Goal: Task Accomplishment & Management: Manage account settings

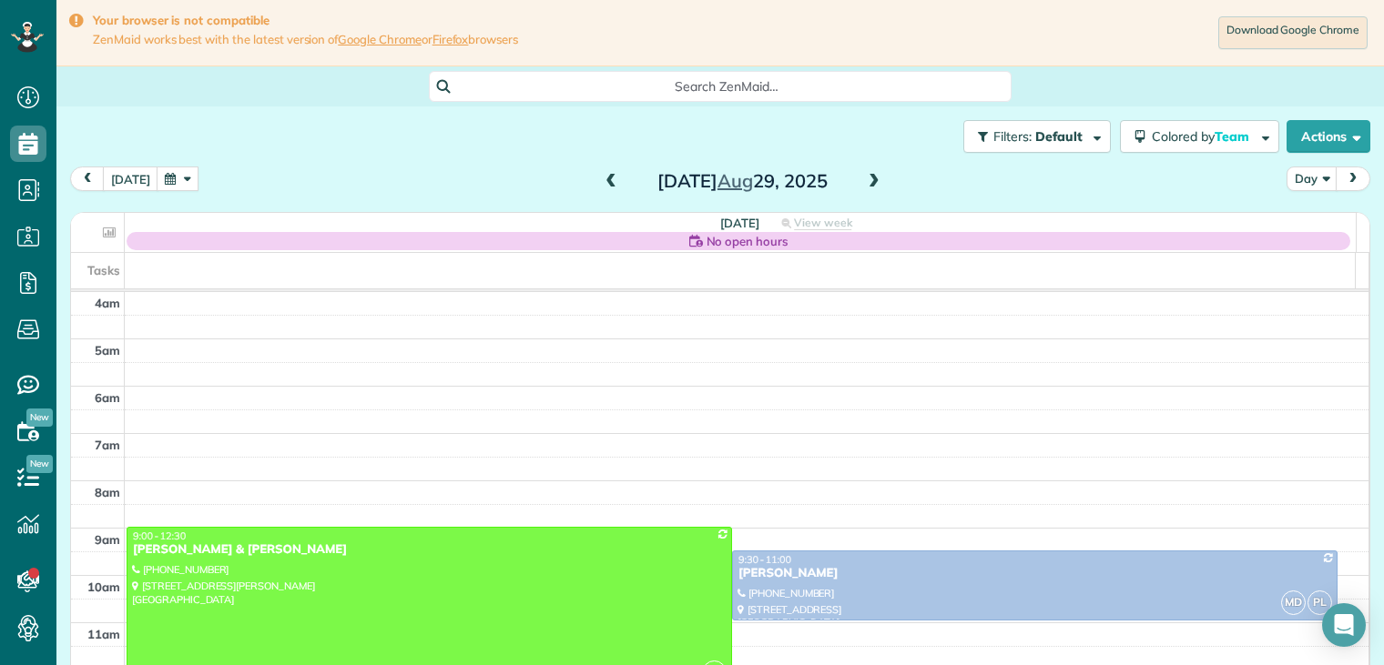
scroll to position [142, 0]
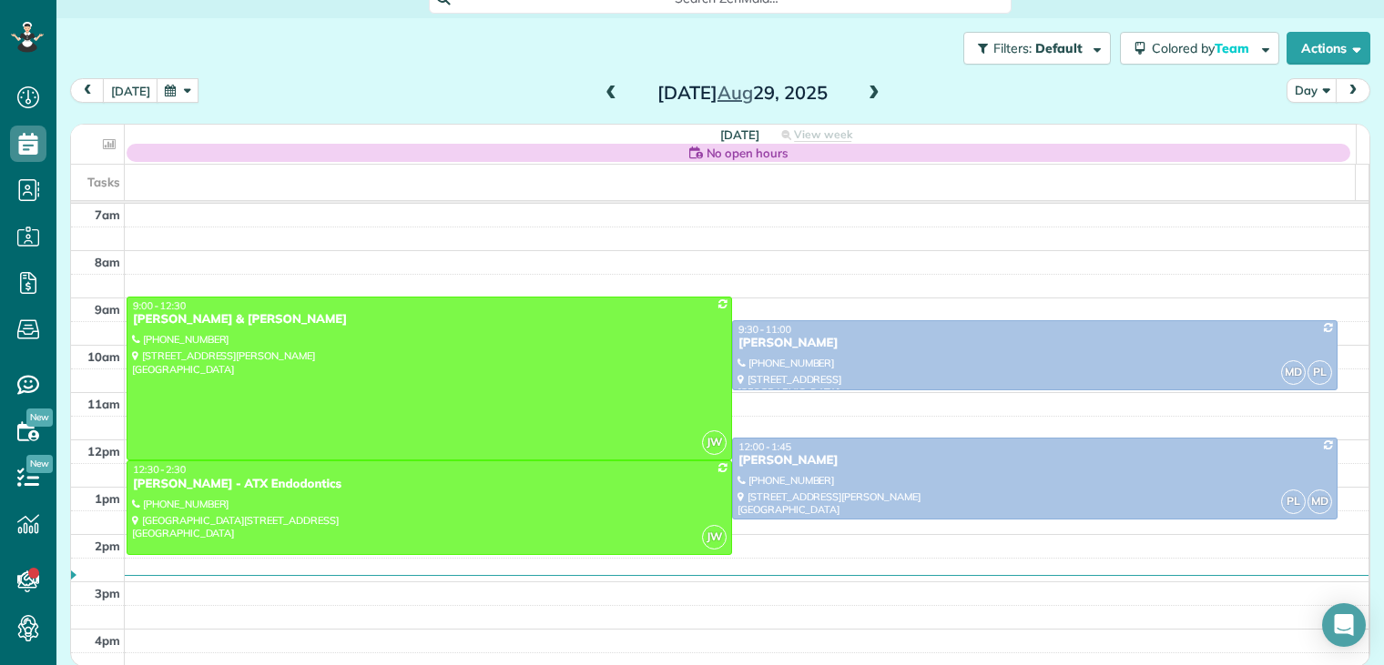
click at [601, 93] on span at bounding box center [611, 94] width 20 height 16
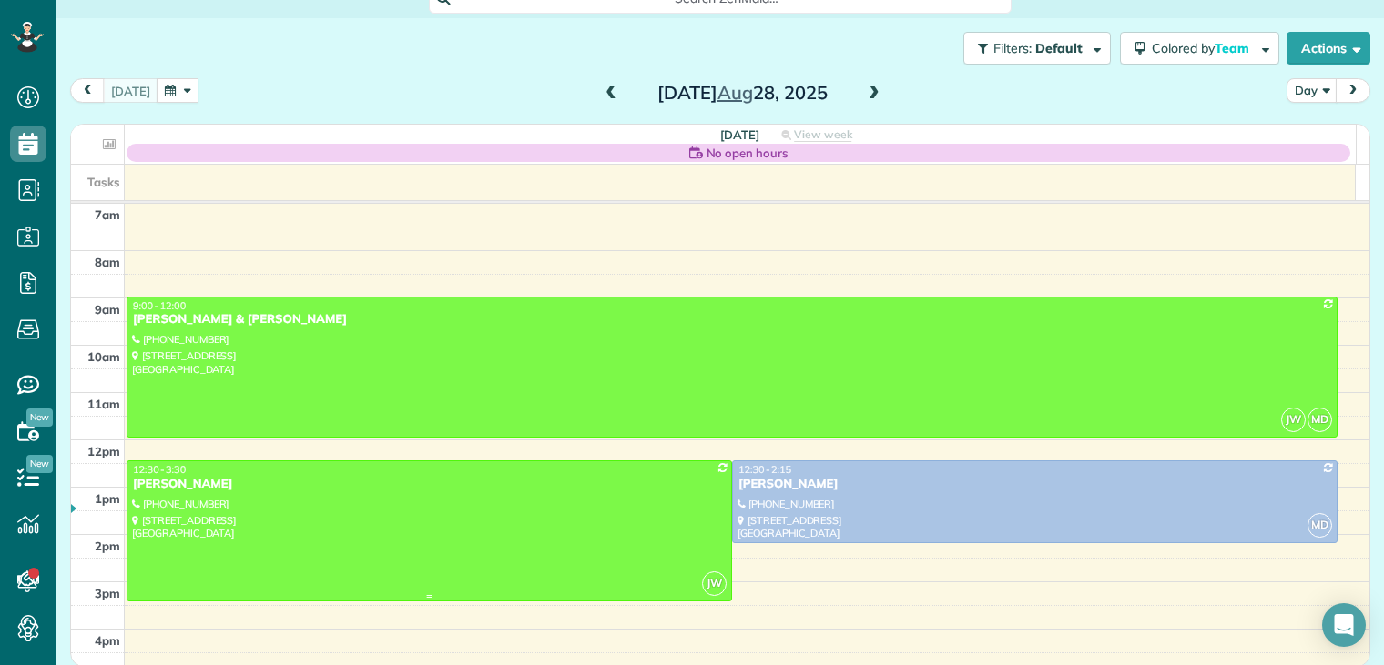
click at [155, 485] on div "[PERSON_NAME]" at bounding box center [429, 484] width 594 height 15
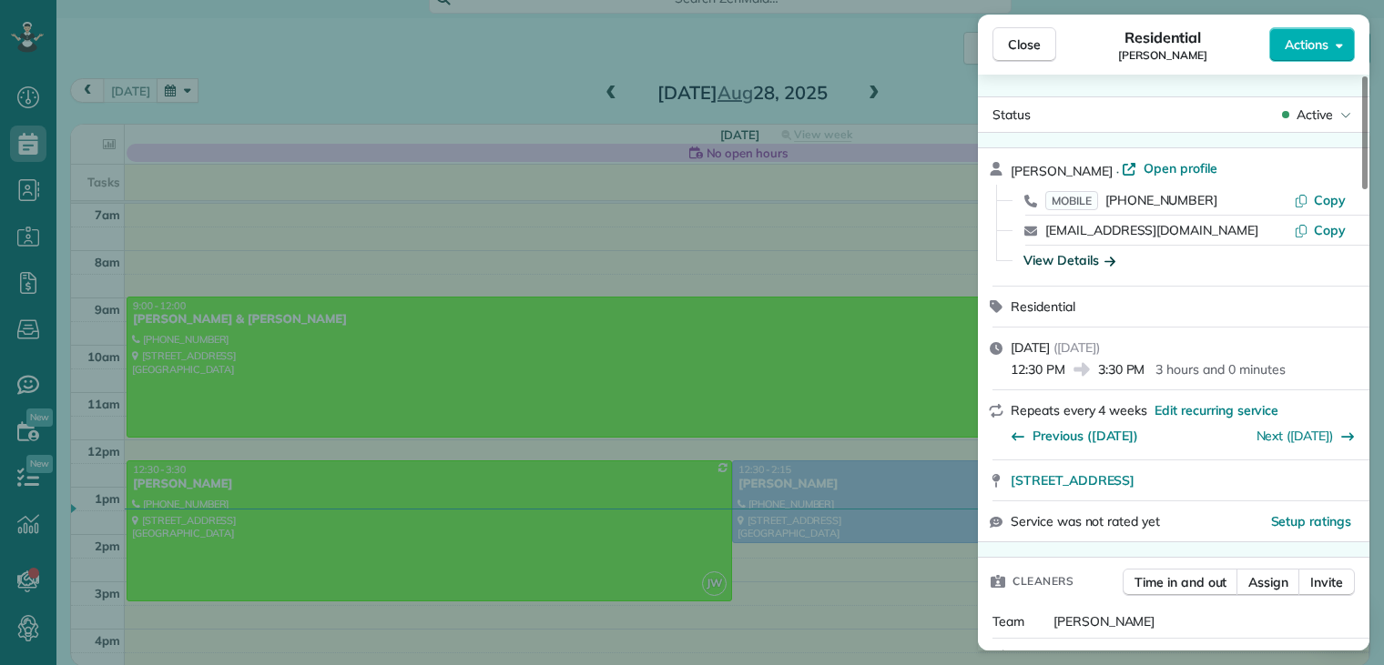
click at [1110, 259] on icon "button" at bounding box center [1109, 261] width 11 height 9
click at [1110, 259] on div "View Details" at bounding box center [1184, 260] width 337 height 18
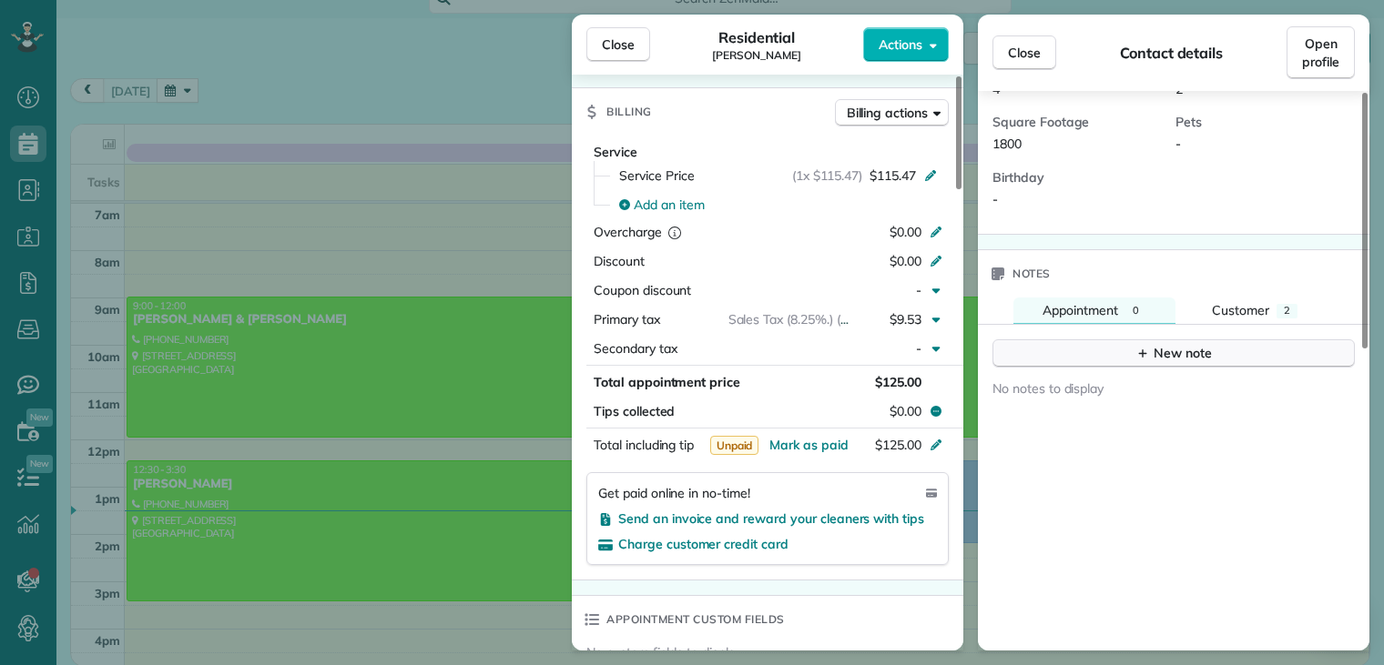
scroll to position [546, 0]
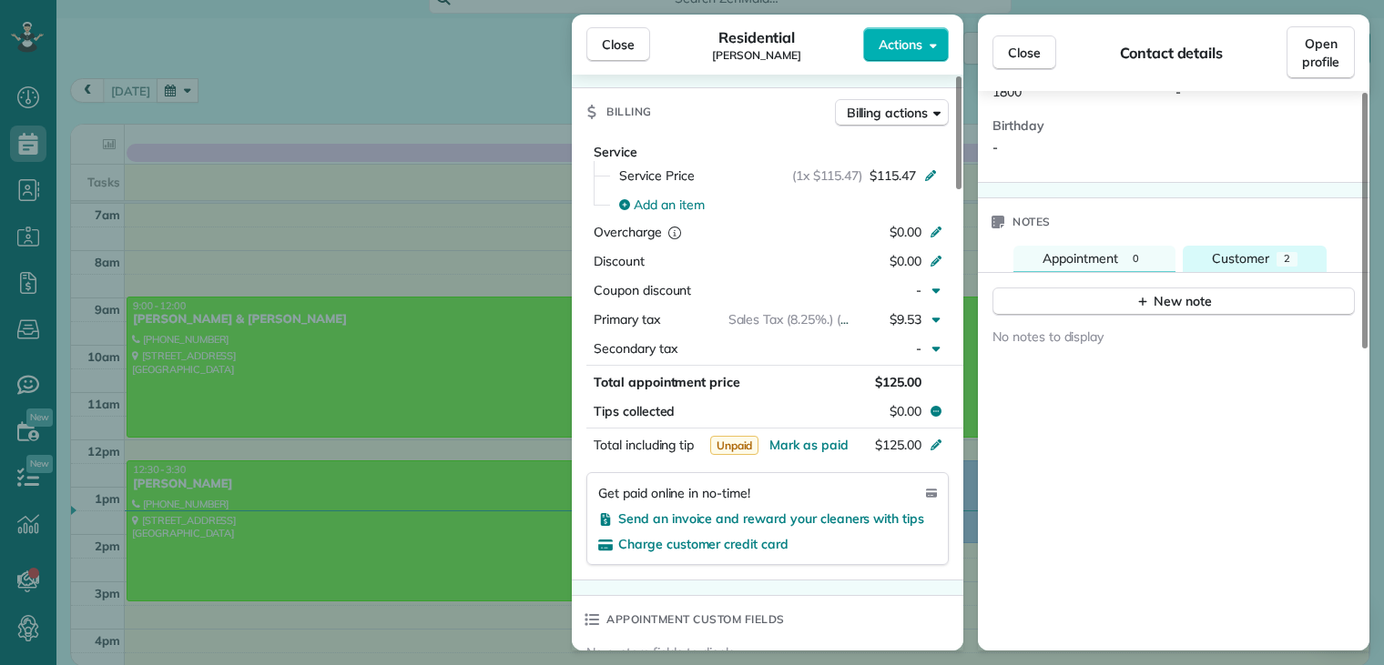
click at [1263, 250] on span "Customer" at bounding box center [1240, 258] width 57 height 16
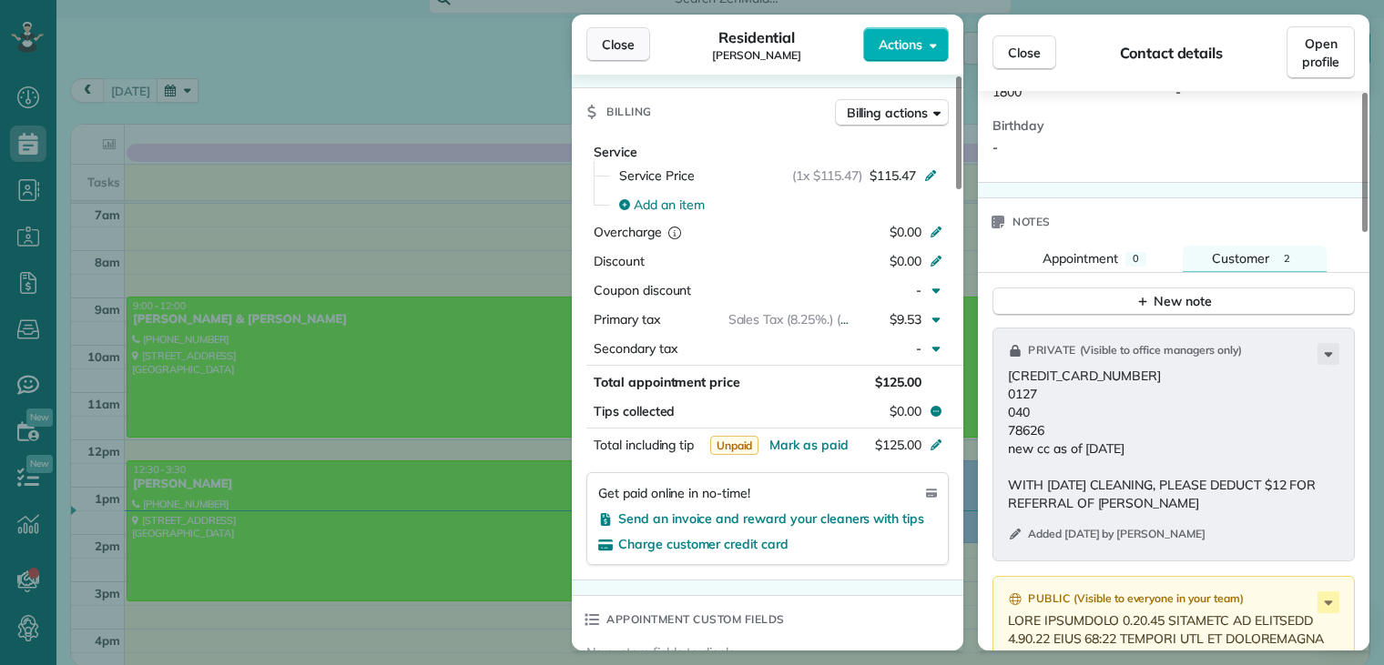
click at [625, 46] on span "Close" at bounding box center [618, 44] width 33 height 18
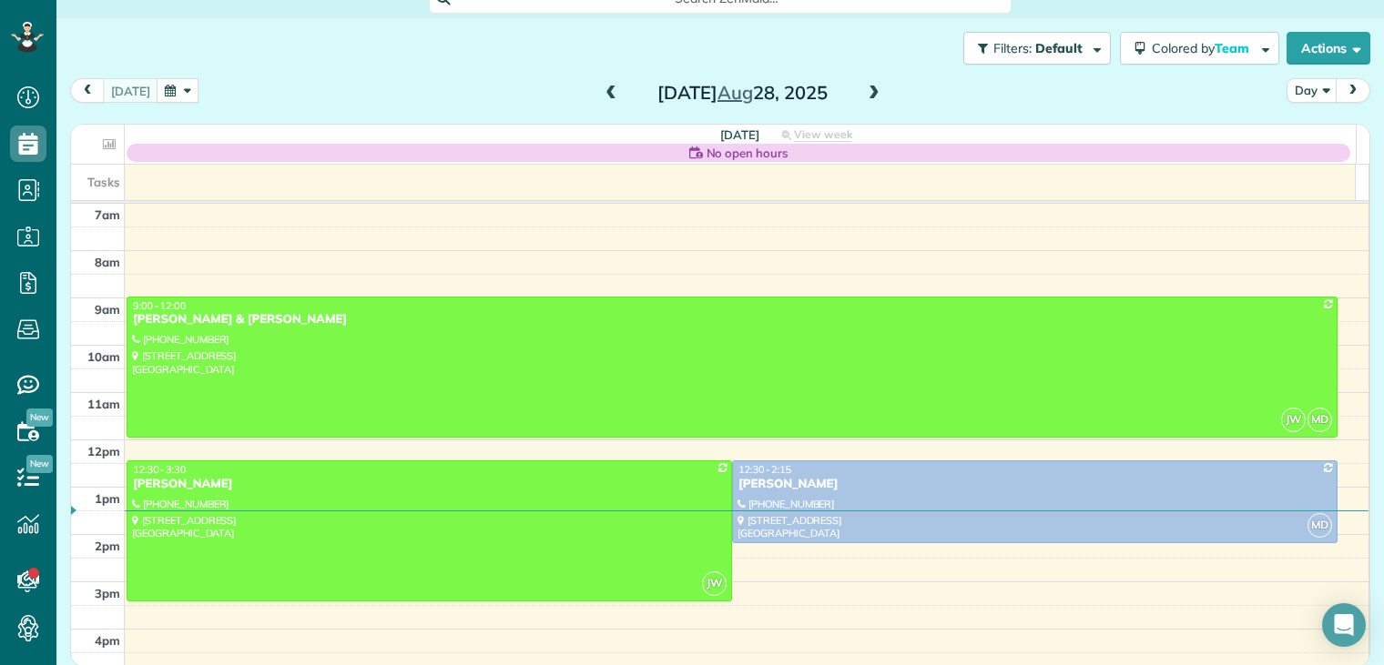
click at [184, 88] on button "button" at bounding box center [178, 90] width 42 height 25
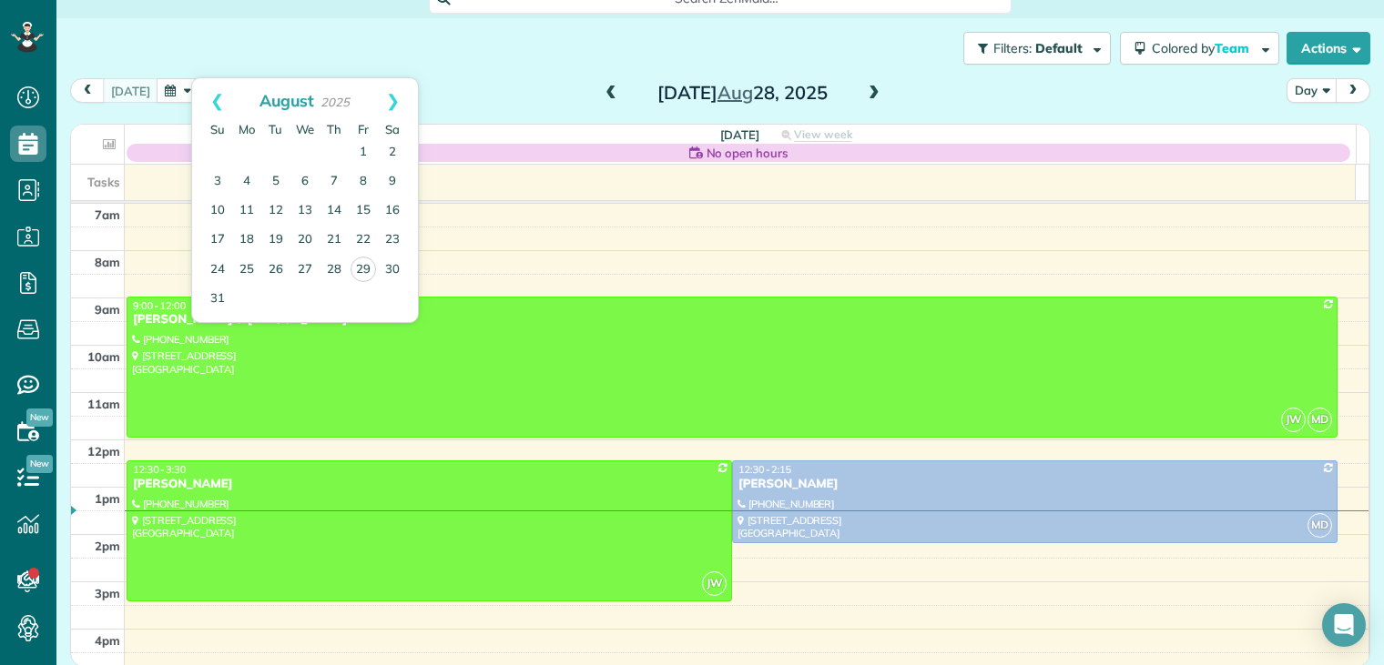
click at [511, 205] on div "4am 5am 6am 7am 8am 9am 10am 11am 12pm 1pm 2pm 3pm 4pm 5pm [GEOGRAPHIC_DATA] 9:…" at bounding box center [719, 393] width 1297 height 662
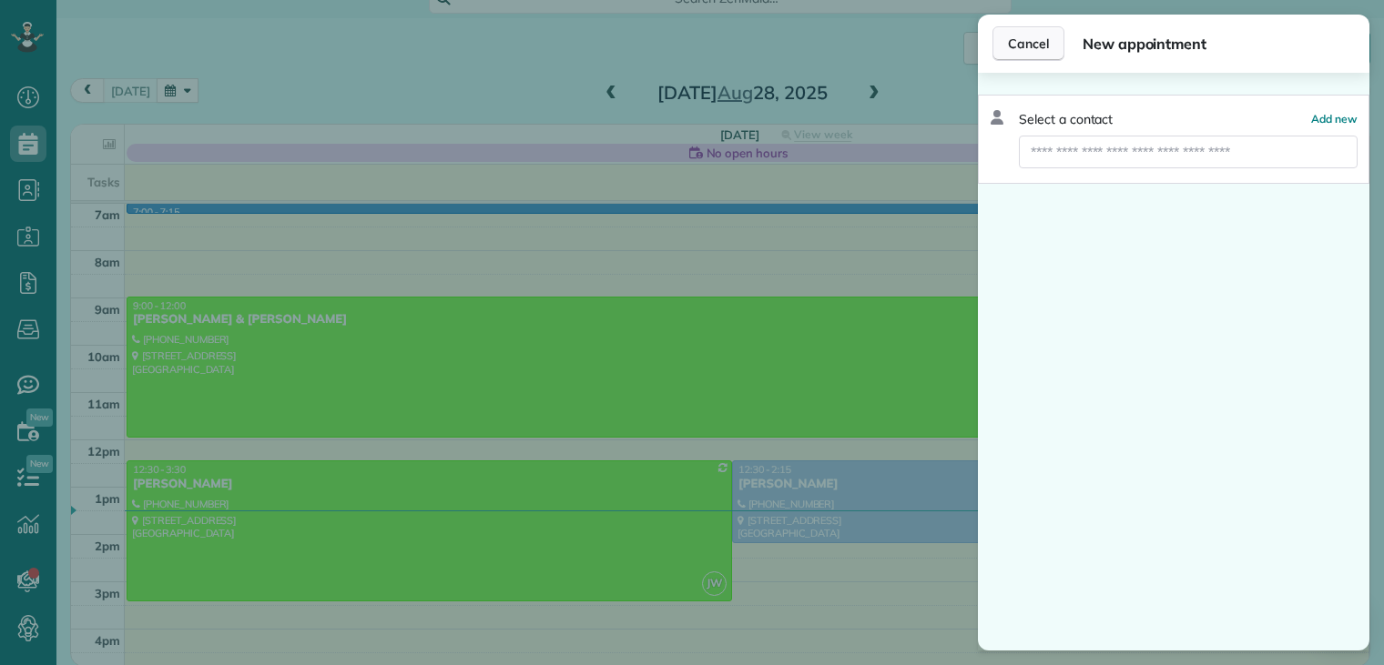
click at [1035, 46] on span "Cancel" at bounding box center [1028, 44] width 41 height 18
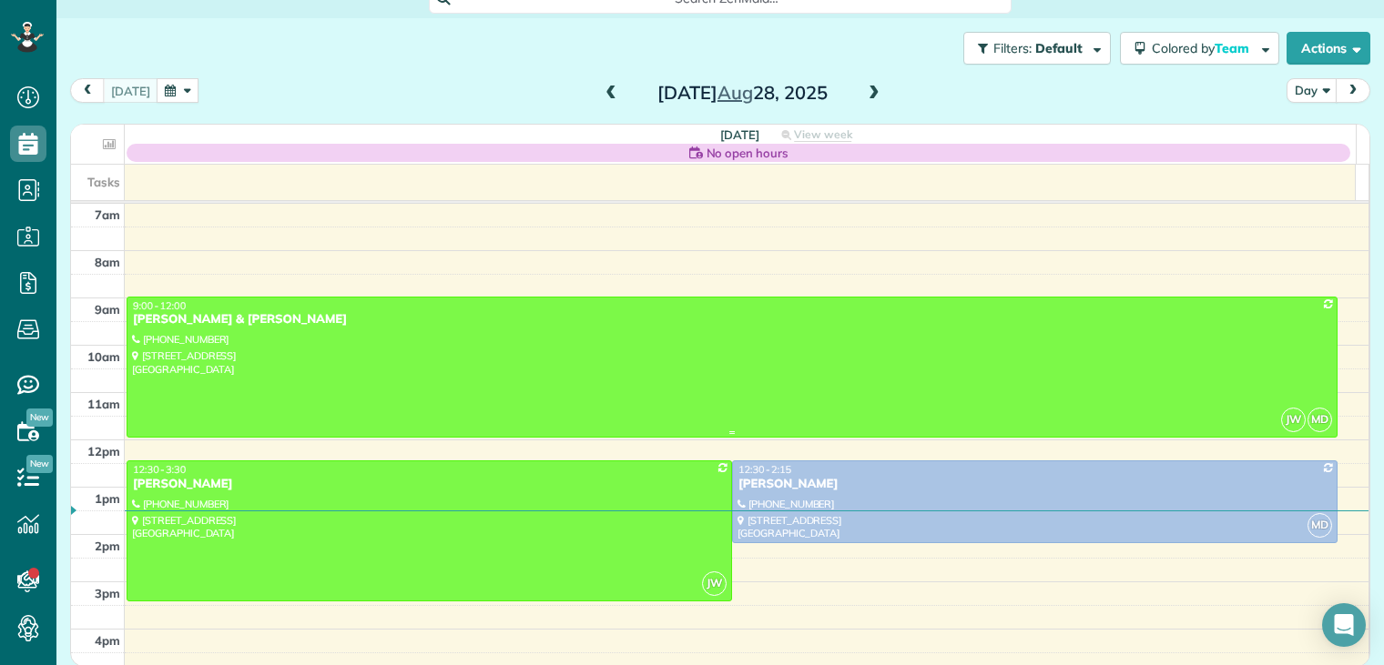
click at [185, 326] on div "[PERSON_NAME] & [PERSON_NAME]" at bounding box center [732, 319] width 1200 height 15
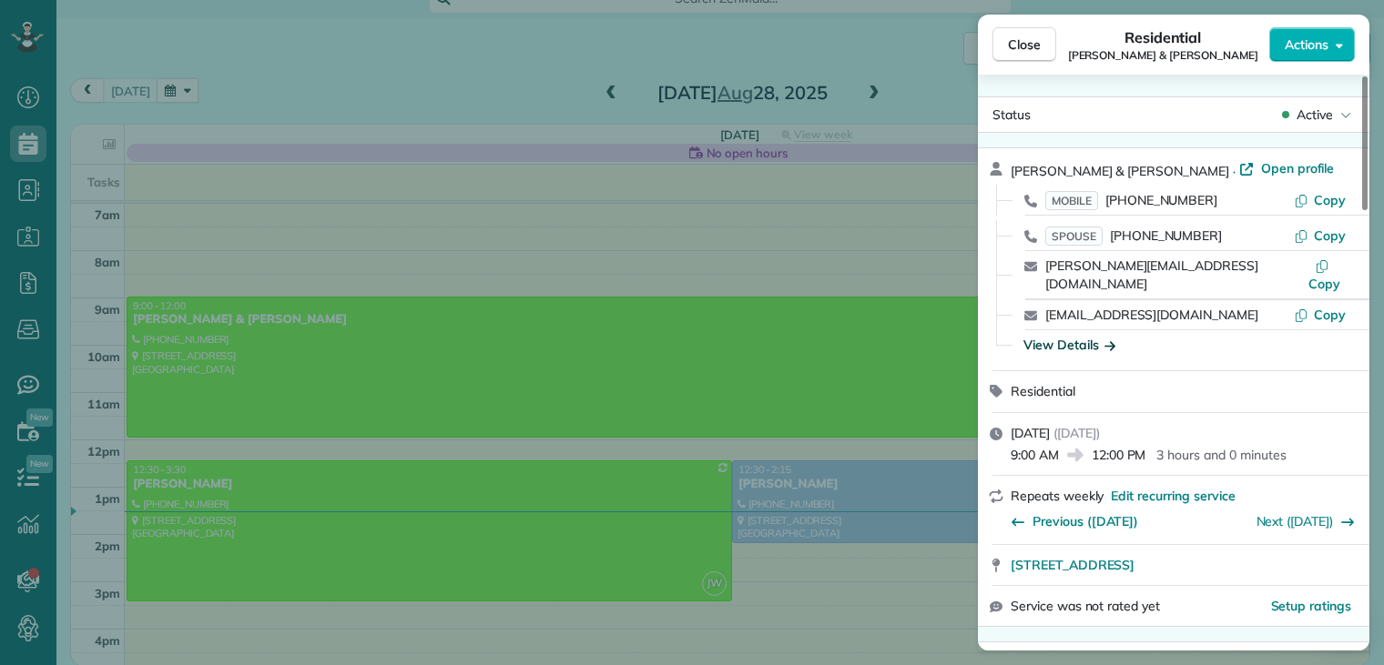
click at [1112, 336] on icon "button" at bounding box center [1109, 345] width 11 height 18
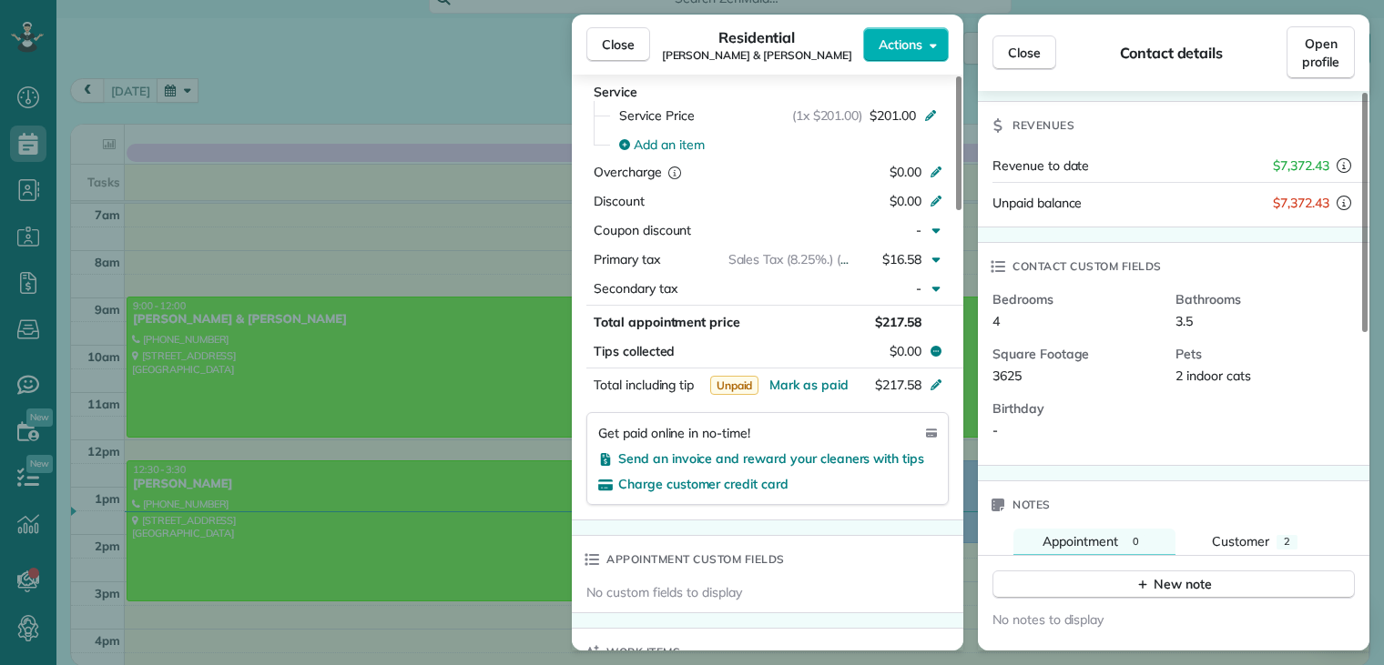
scroll to position [456, 0]
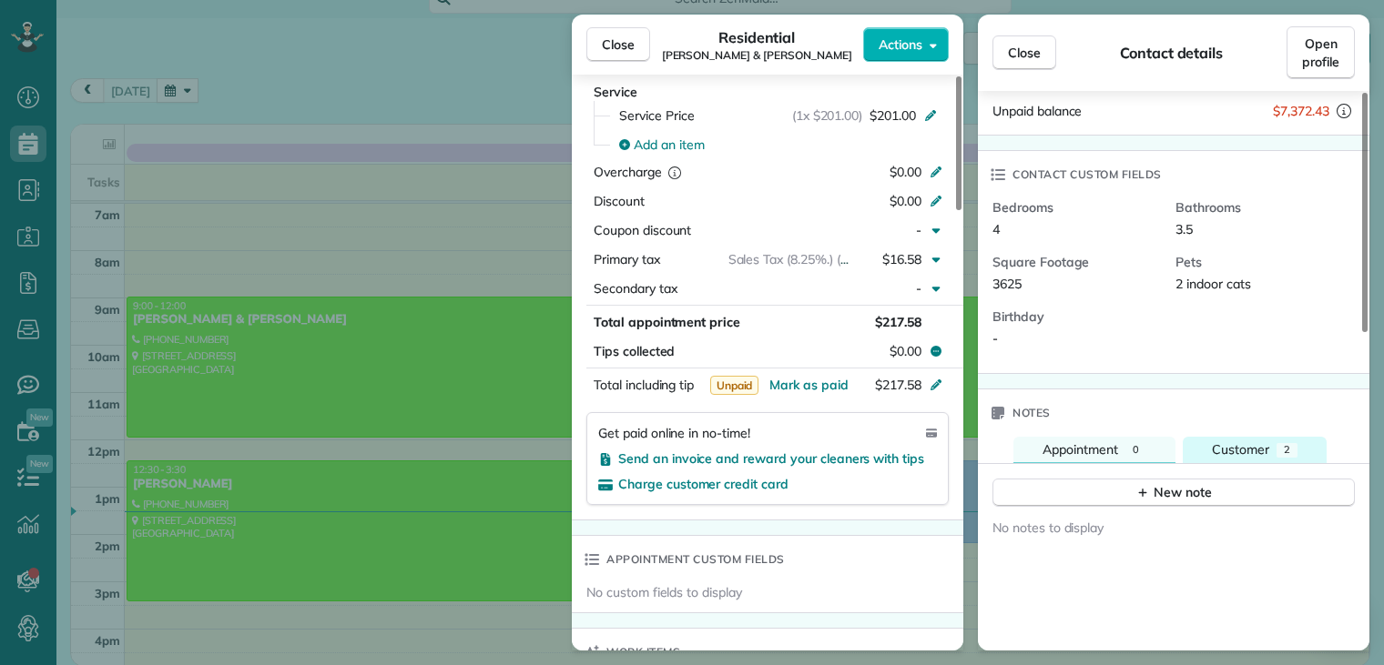
click at [1267, 441] on span "Customer" at bounding box center [1240, 449] width 57 height 16
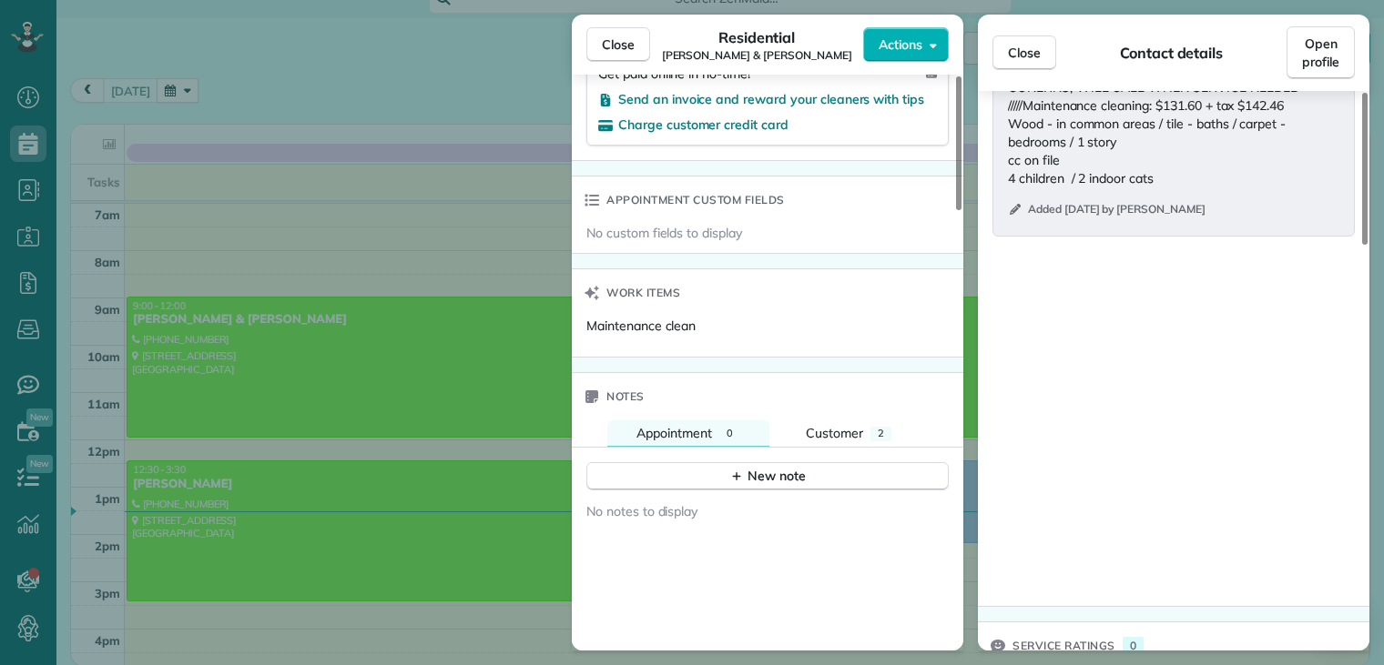
scroll to position [1338, 0]
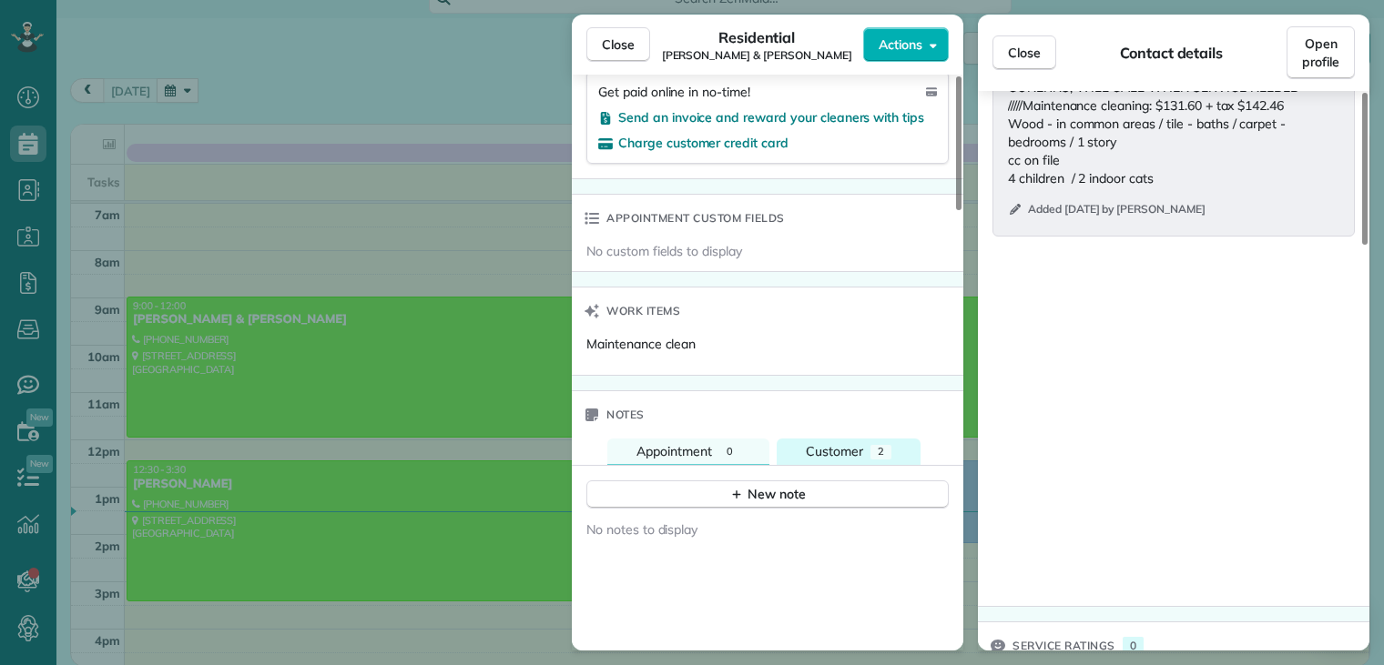
click at [848, 443] on span "Customer" at bounding box center [834, 451] width 57 height 16
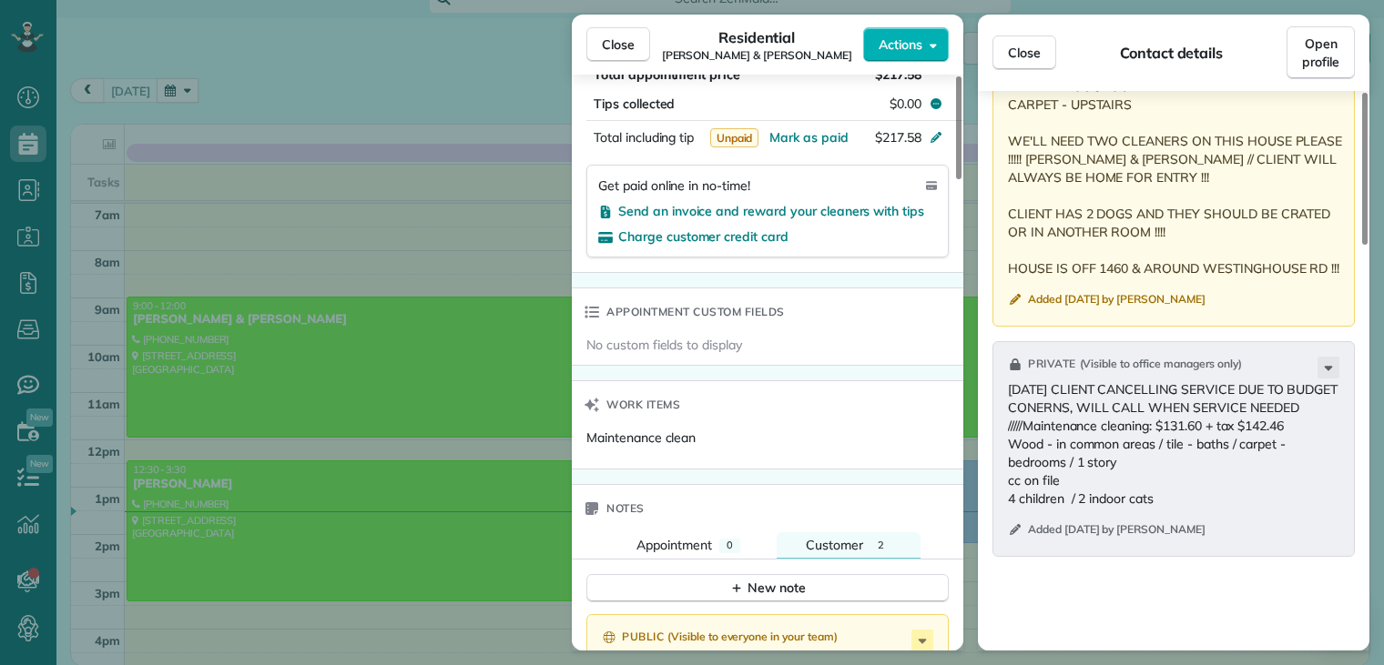
scroll to position [1214, 0]
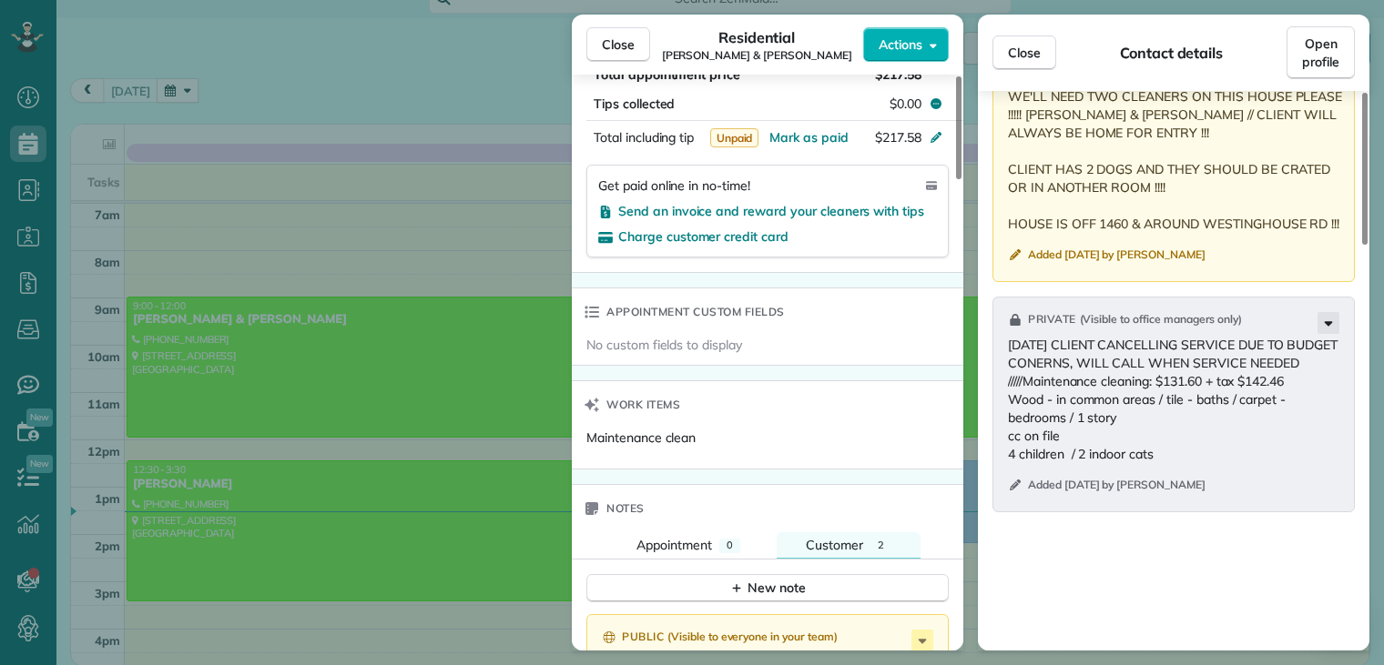
click at [1321, 312] on icon at bounding box center [1328, 323] width 22 height 22
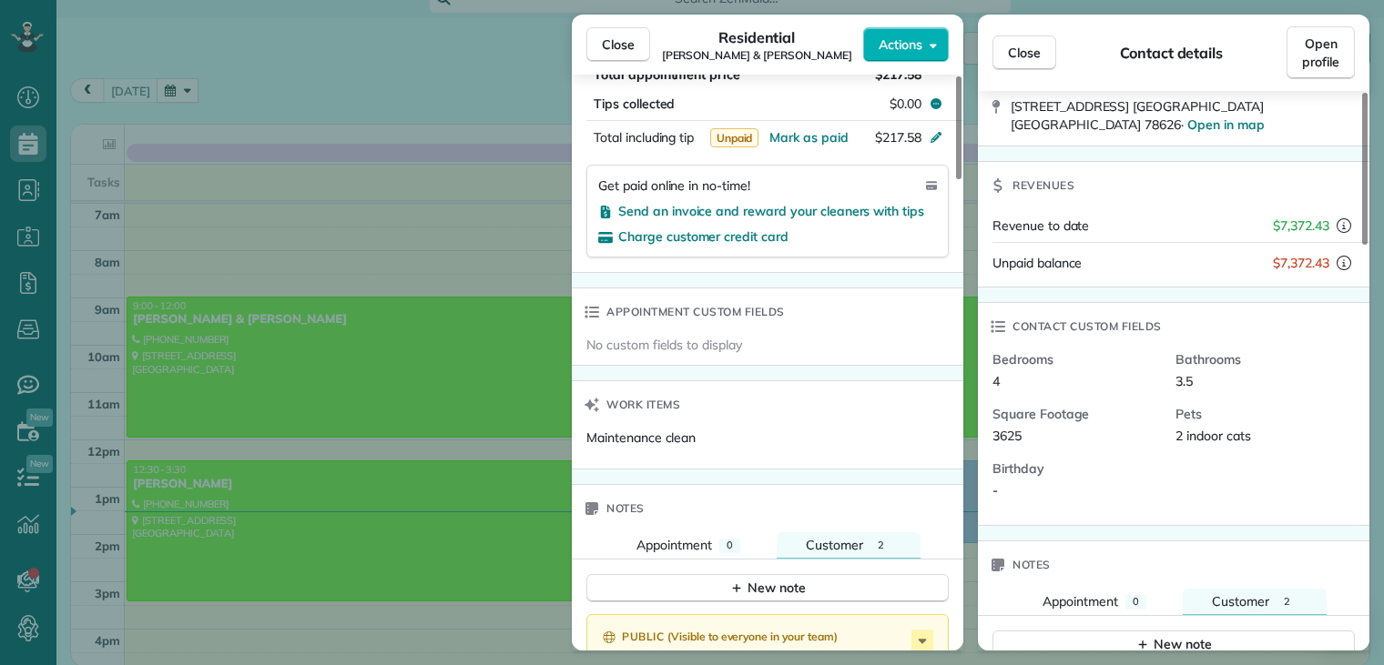
scroll to position [0, 0]
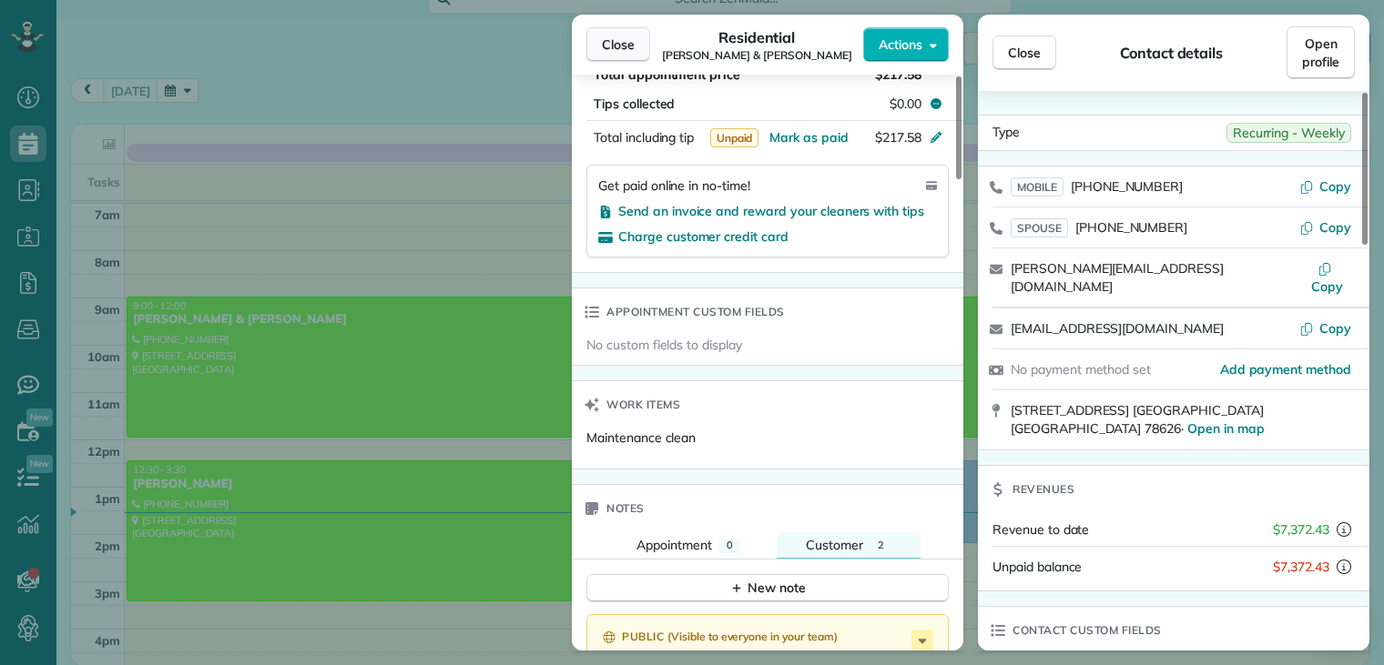
click at [626, 40] on span "Close" at bounding box center [618, 44] width 33 height 18
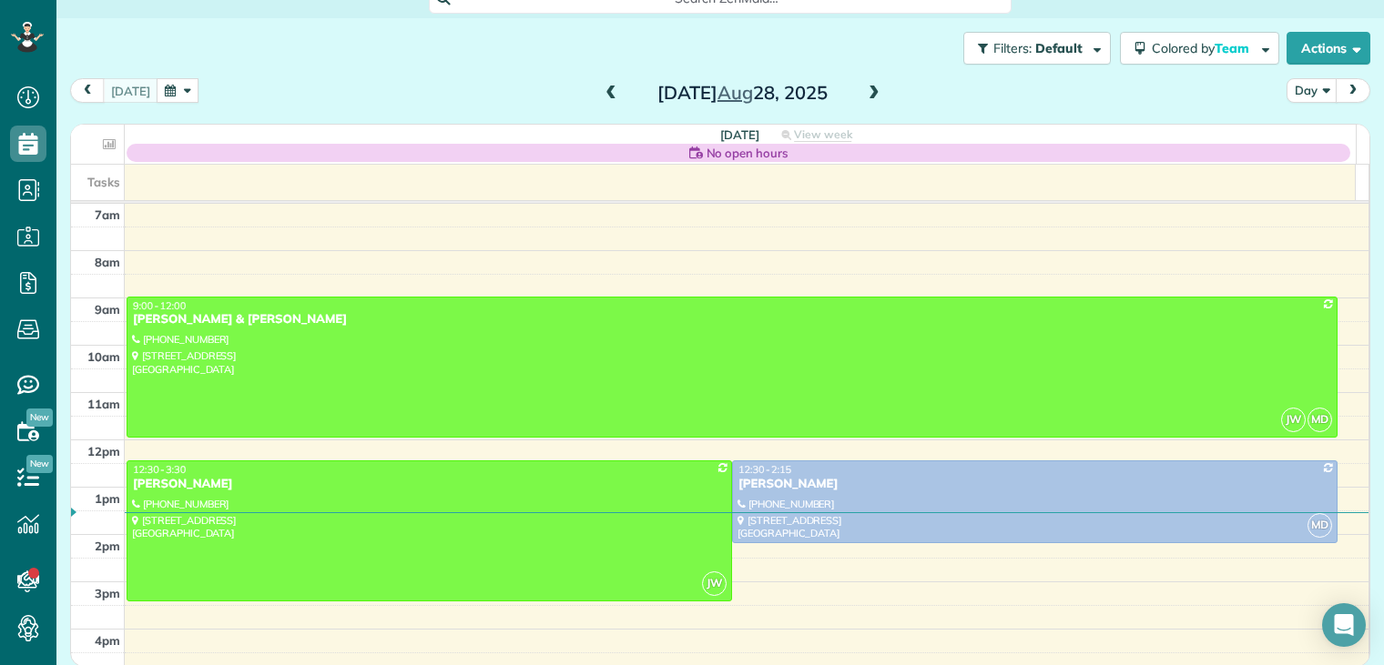
click at [864, 91] on span at bounding box center [874, 94] width 20 height 16
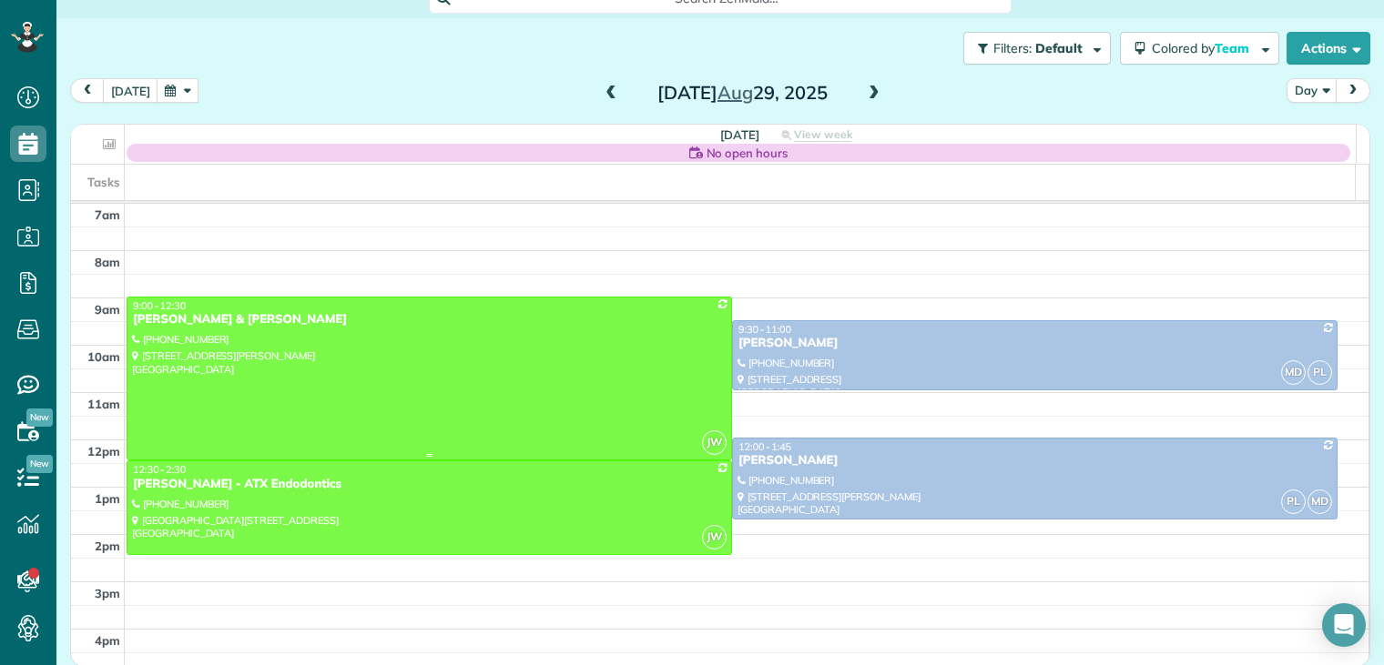
click at [218, 319] on div "[PERSON_NAME] & [PERSON_NAME]" at bounding box center [429, 319] width 594 height 15
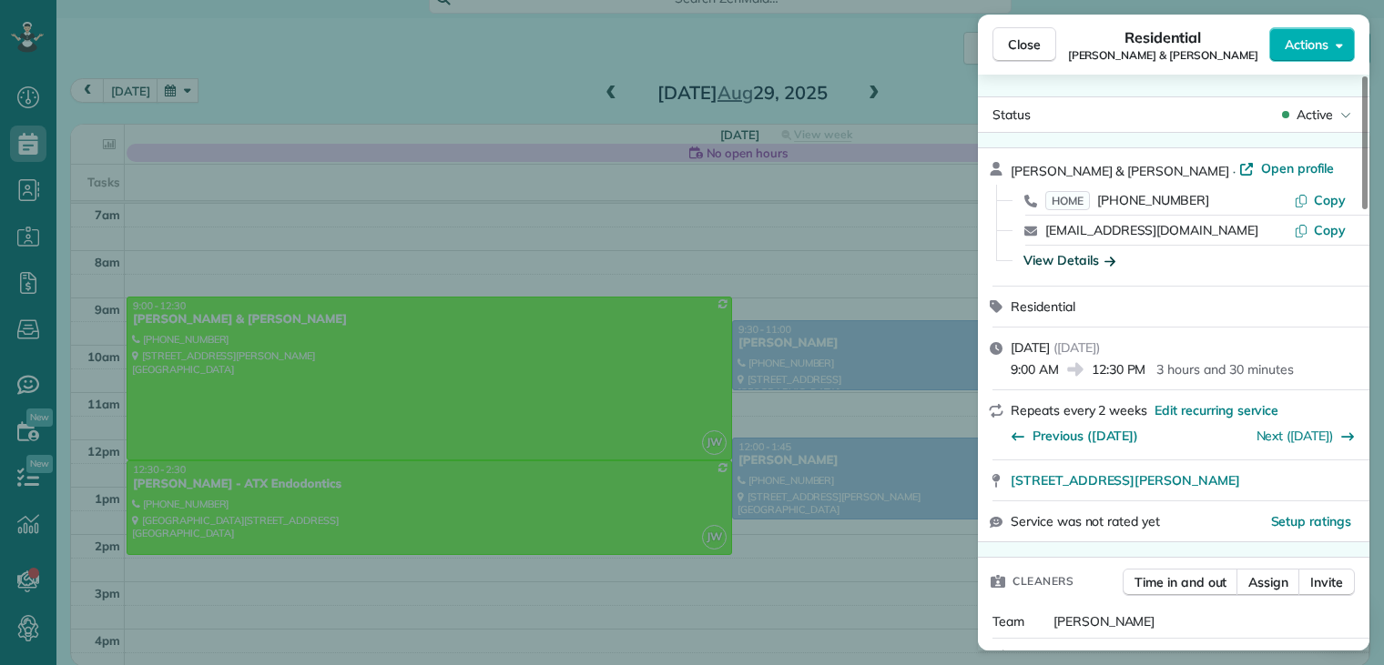
click at [1111, 263] on icon "button" at bounding box center [1109, 261] width 11 height 9
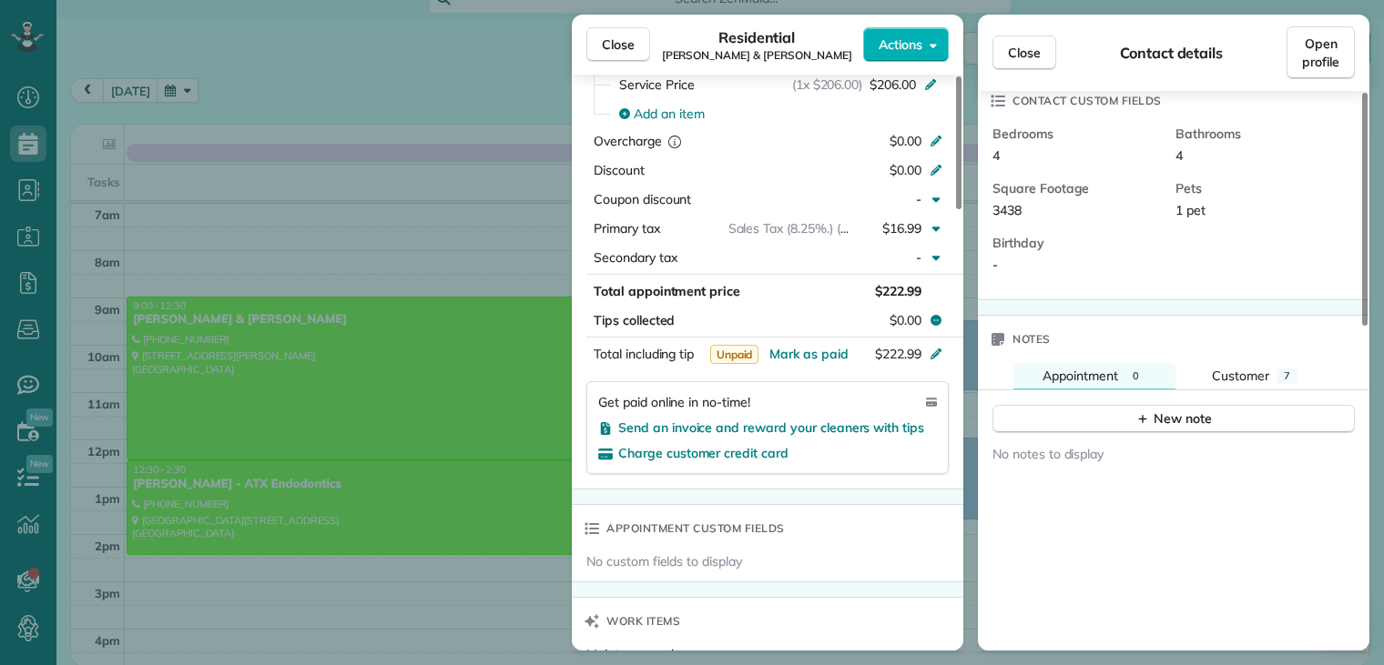
scroll to position [728, 0]
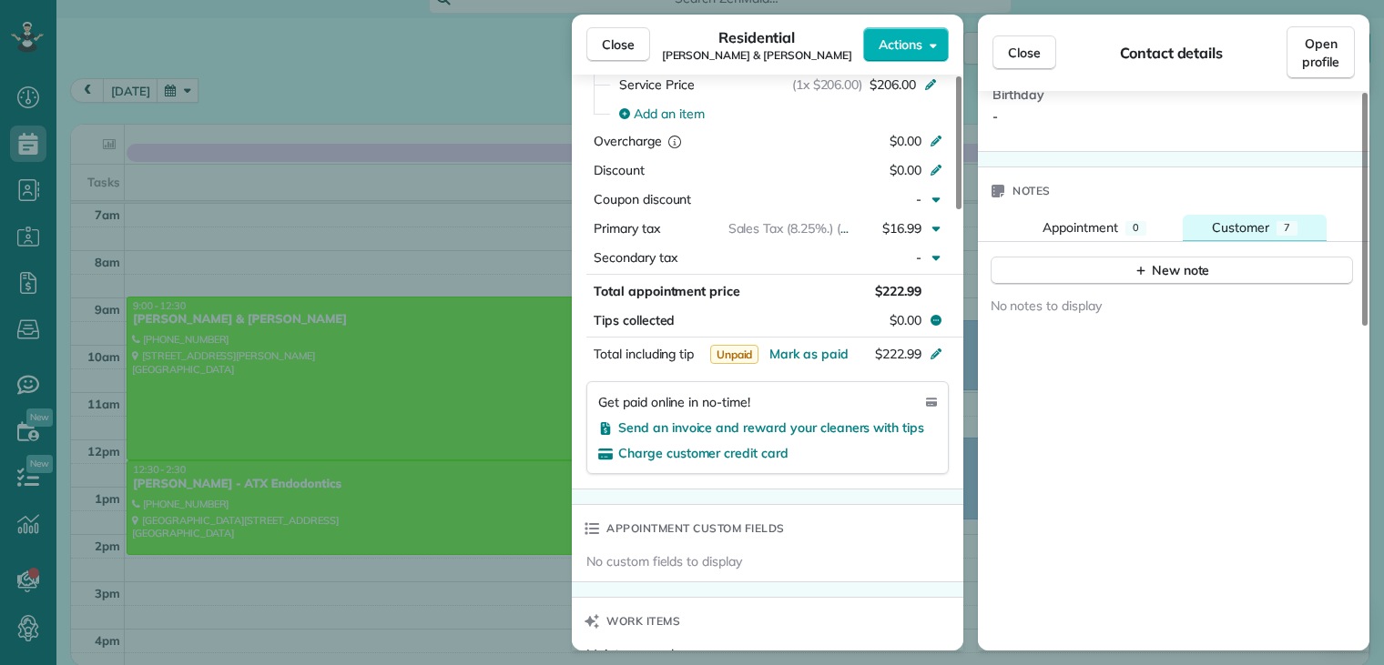
click at [1260, 219] on span "Customer" at bounding box center [1240, 227] width 57 height 16
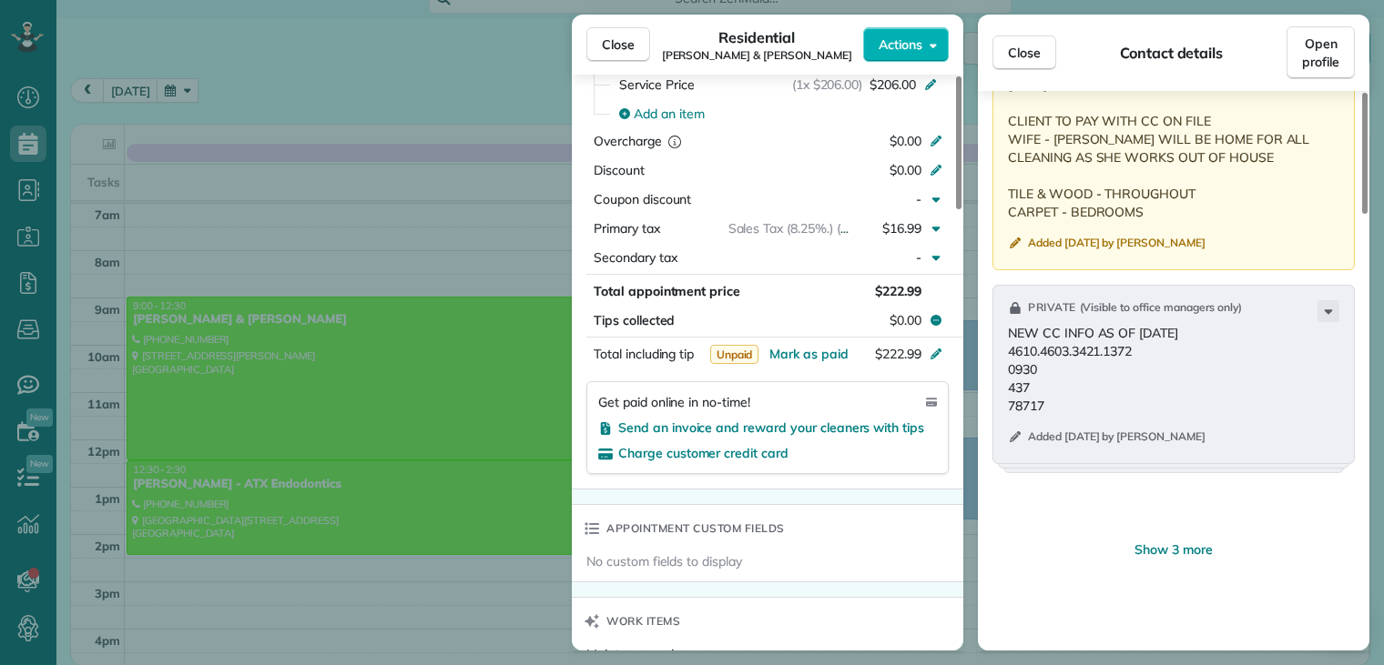
scroll to position [1820, 0]
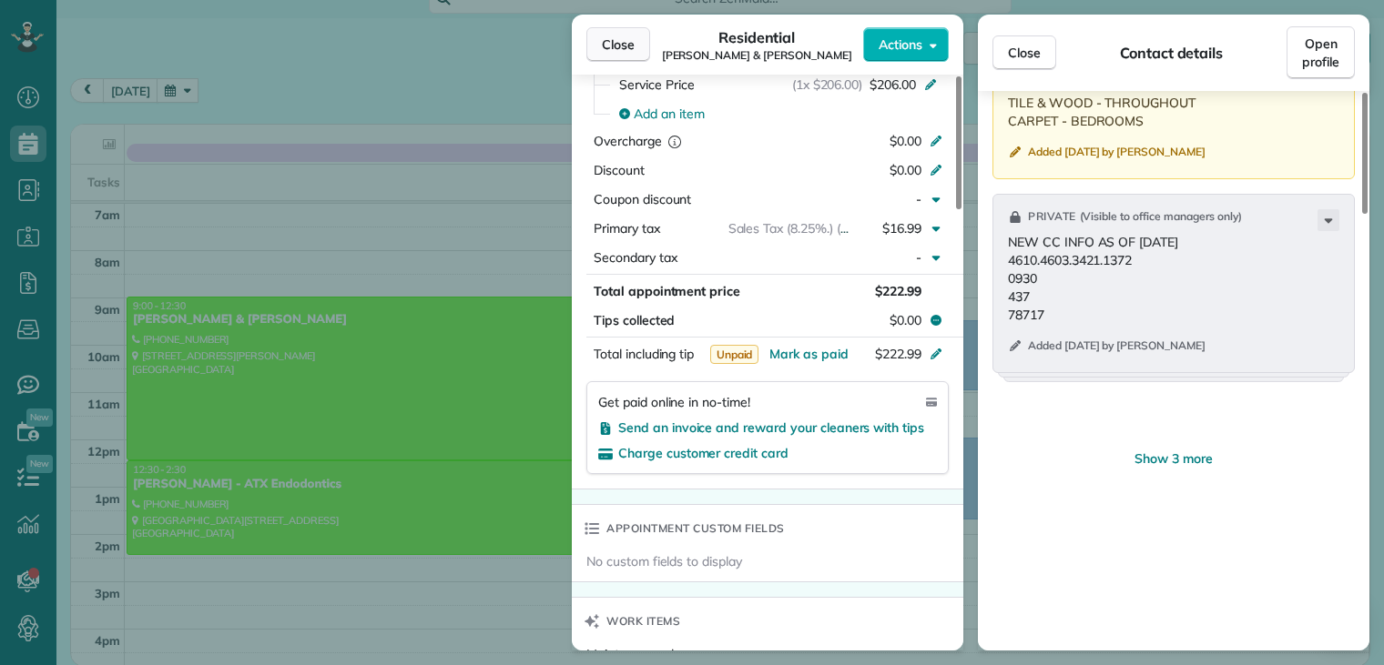
click at [632, 43] on span "Close" at bounding box center [618, 44] width 33 height 18
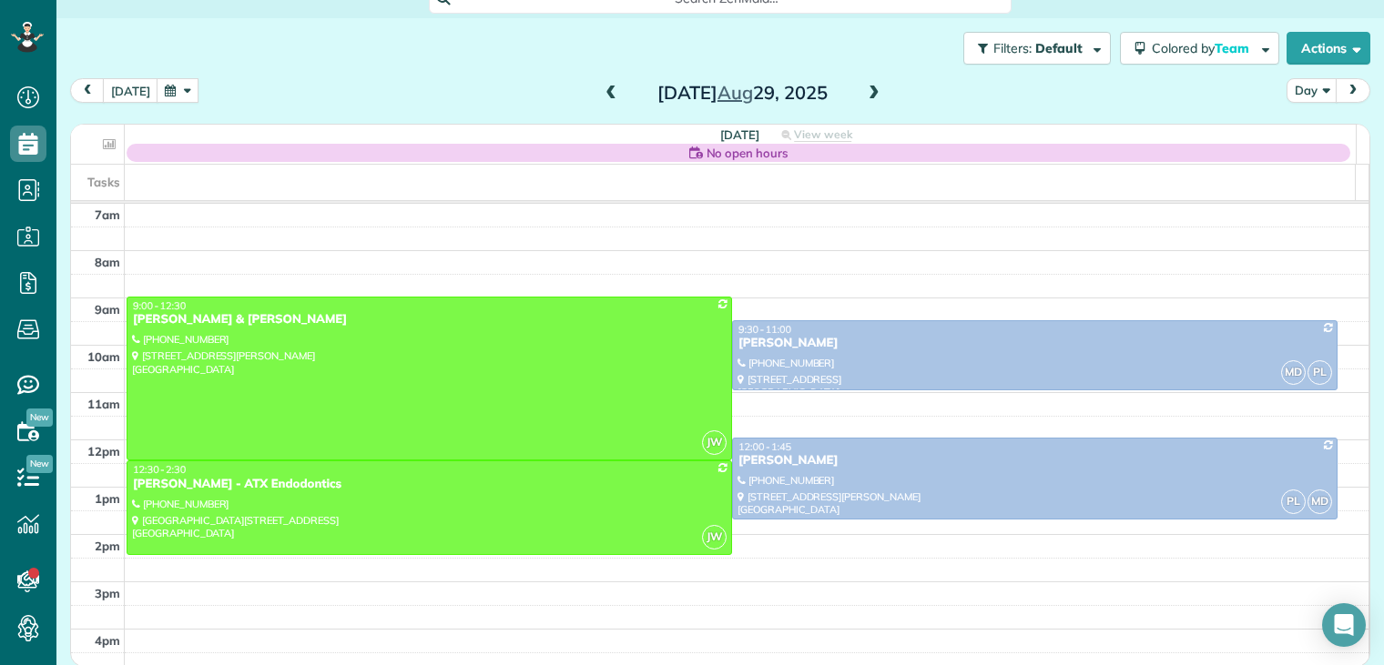
click at [864, 95] on span at bounding box center [874, 94] width 20 height 16
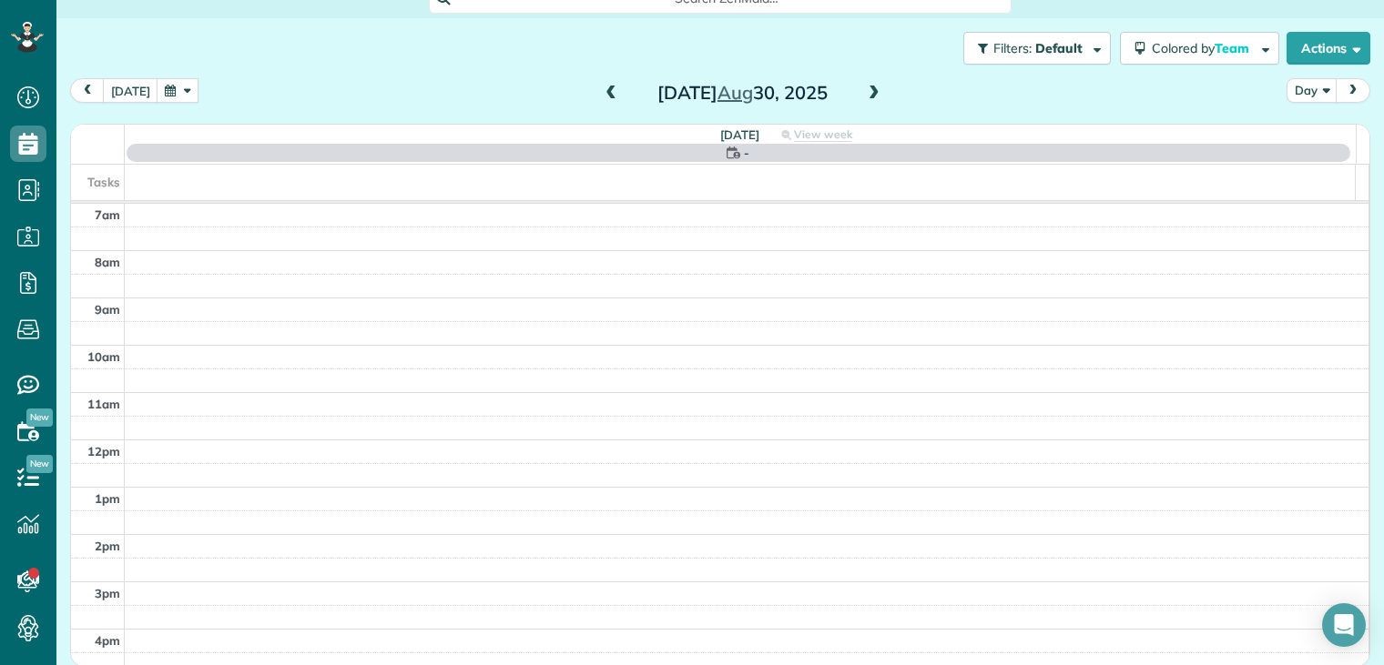
click at [864, 95] on span at bounding box center [874, 94] width 20 height 16
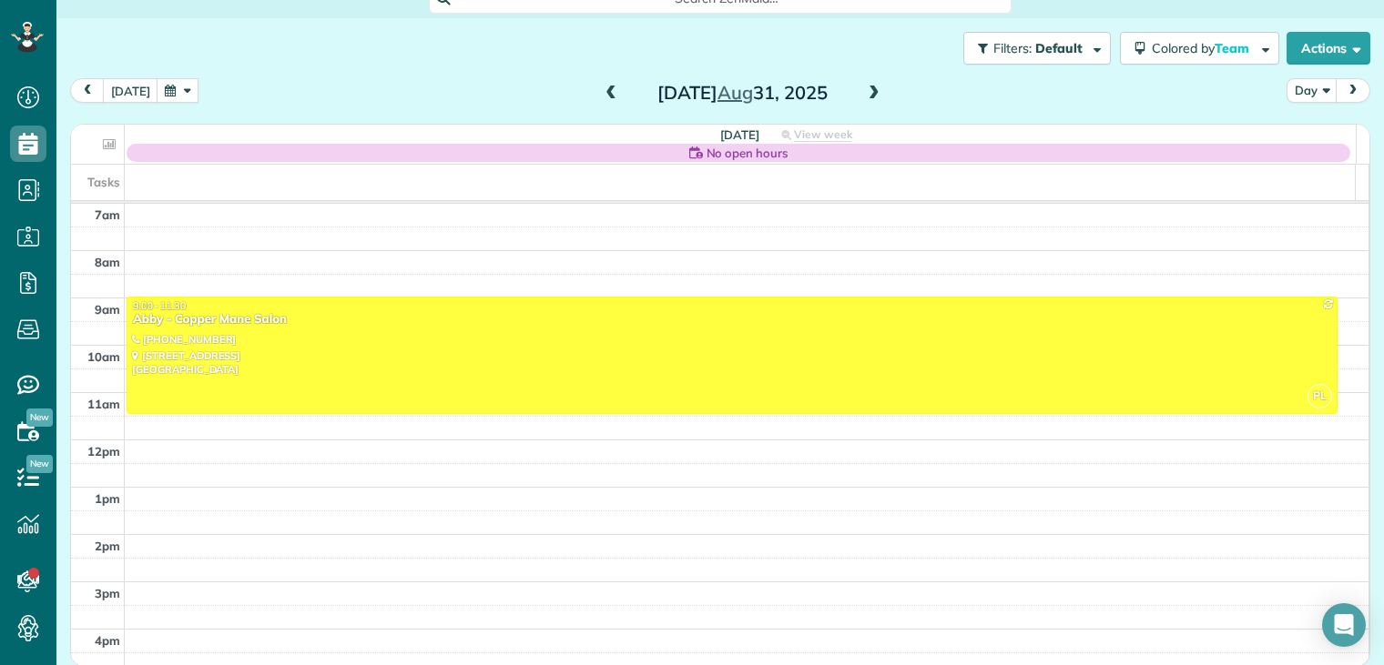
click at [864, 95] on span at bounding box center [874, 94] width 20 height 16
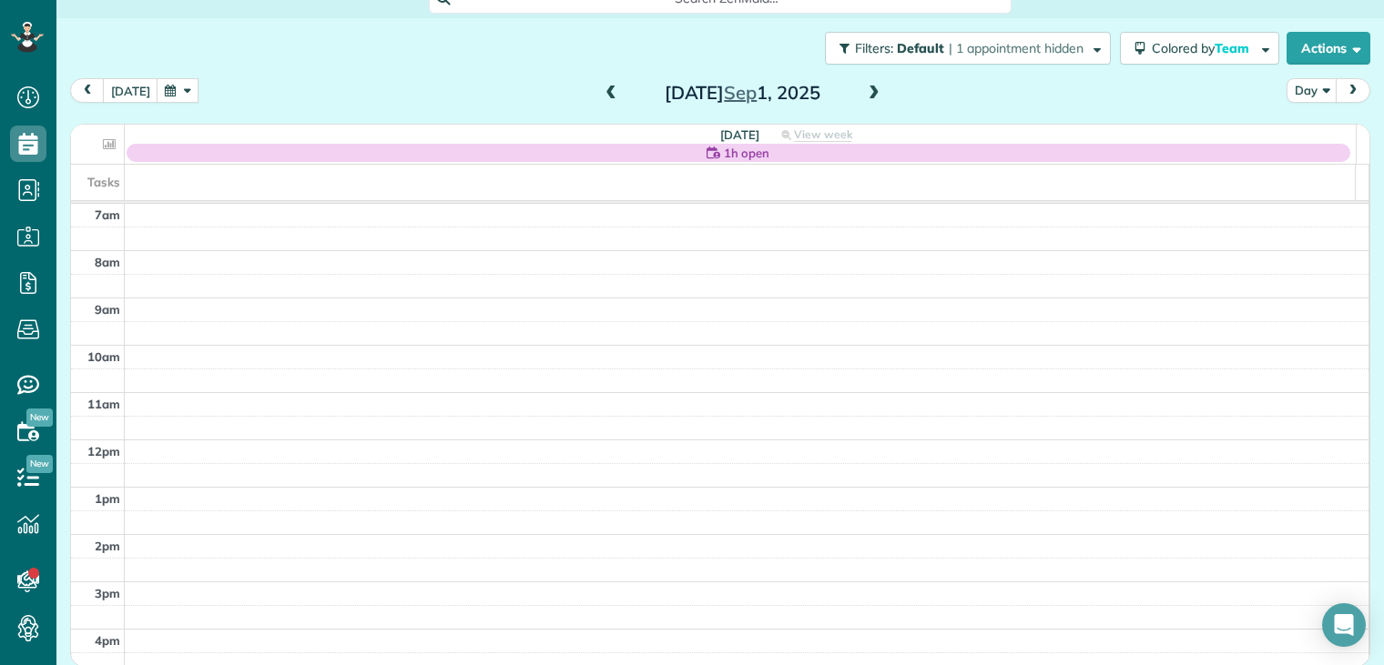
click at [864, 95] on span at bounding box center [874, 94] width 20 height 16
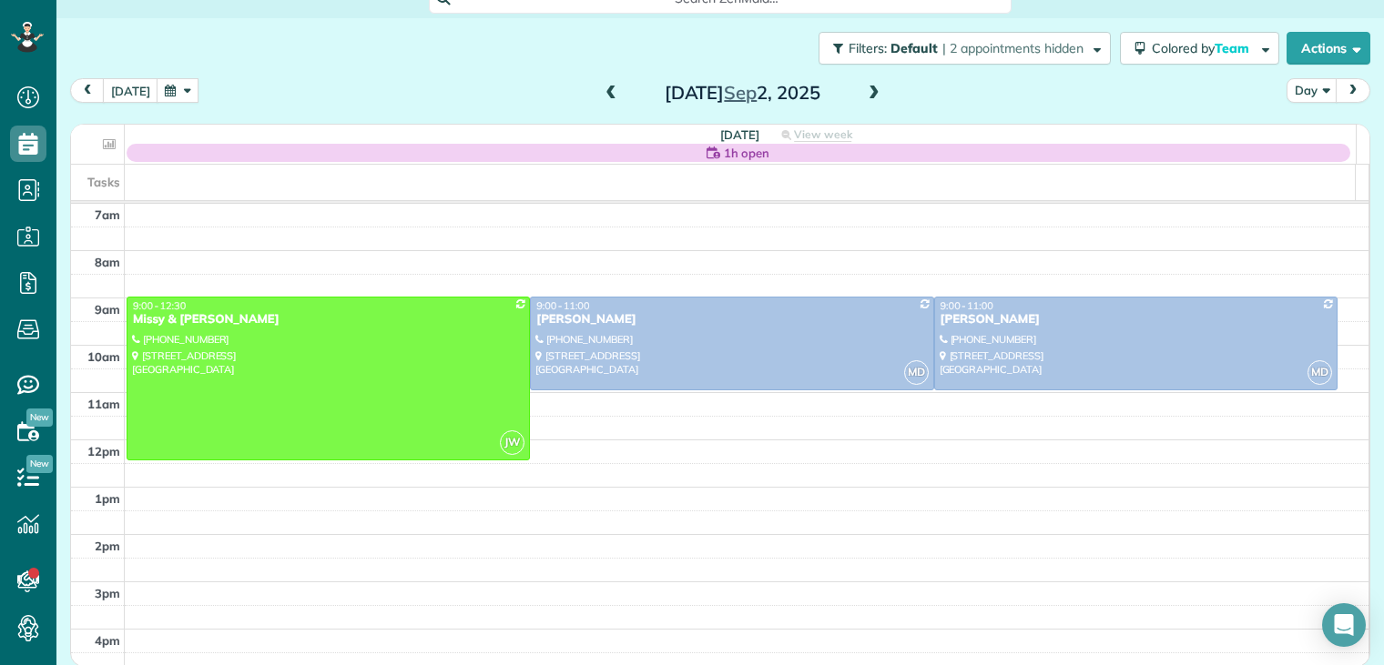
click at [864, 94] on span at bounding box center [874, 94] width 20 height 16
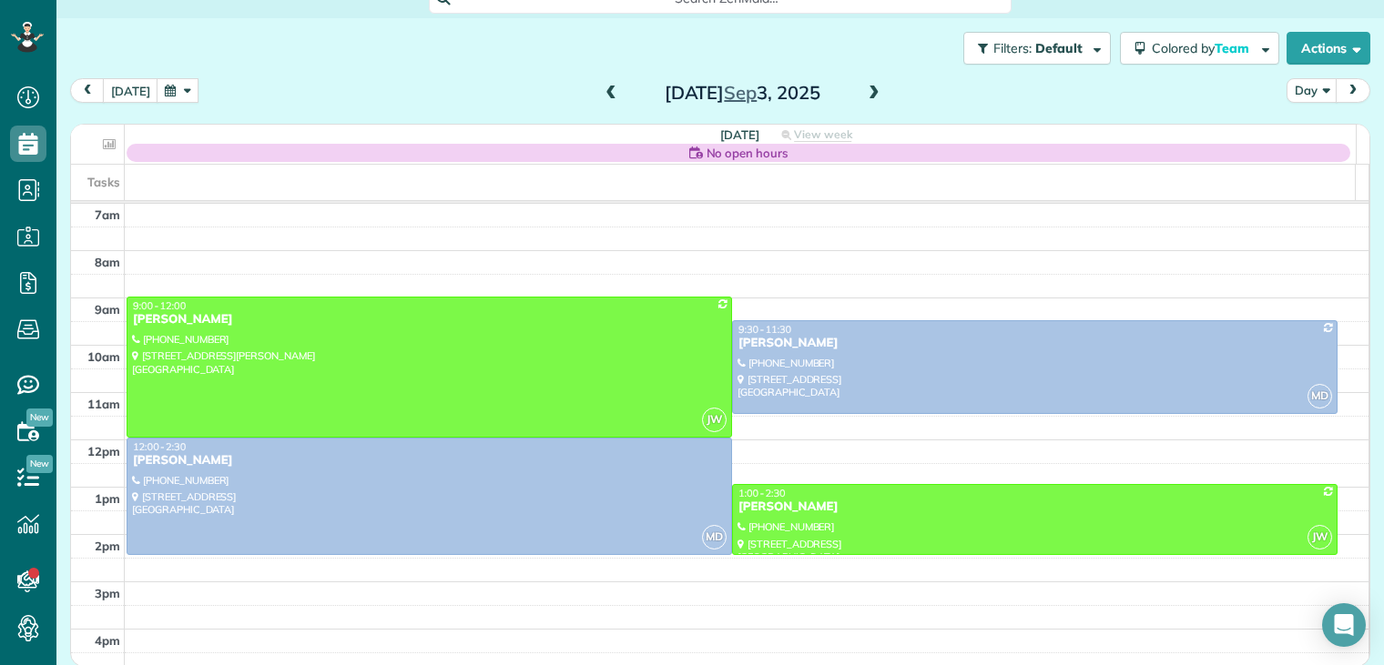
click at [864, 94] on span at bounding box center [874, 94] width 20 height 16
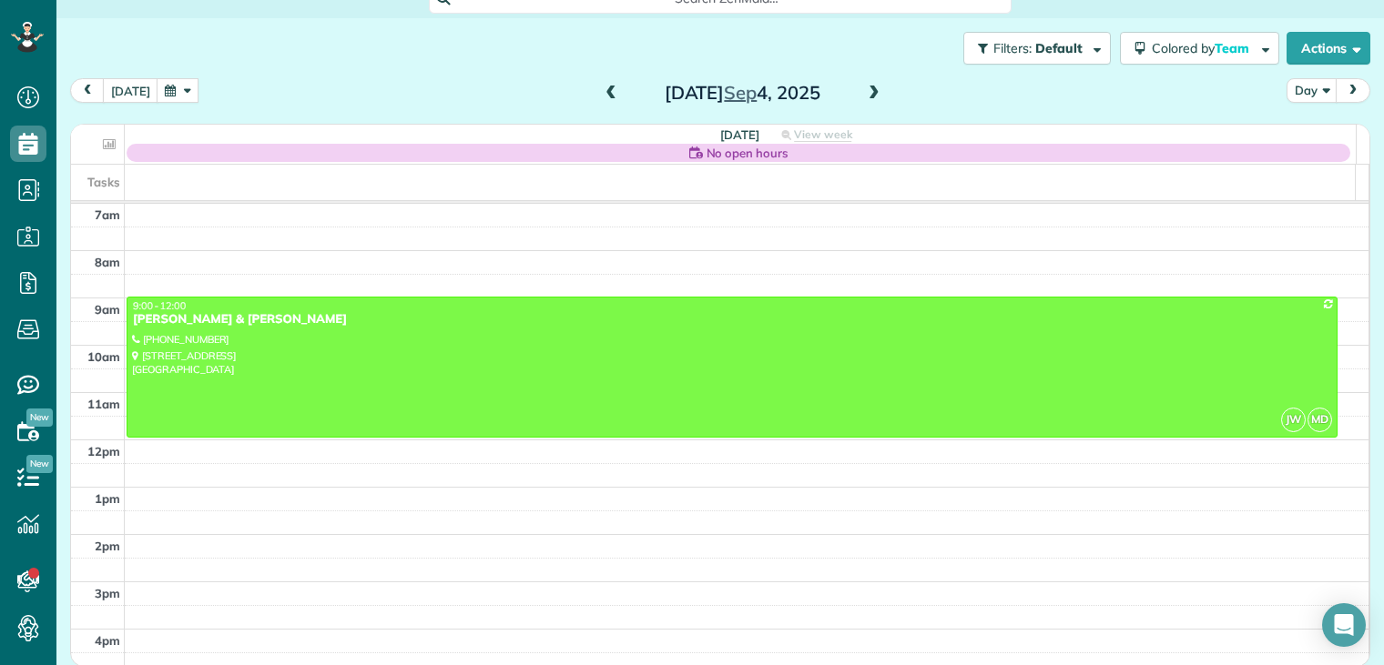
click at [864, 94] on span at bounding box center [874, 94] width 20 height 16
